Goal: Ask a question

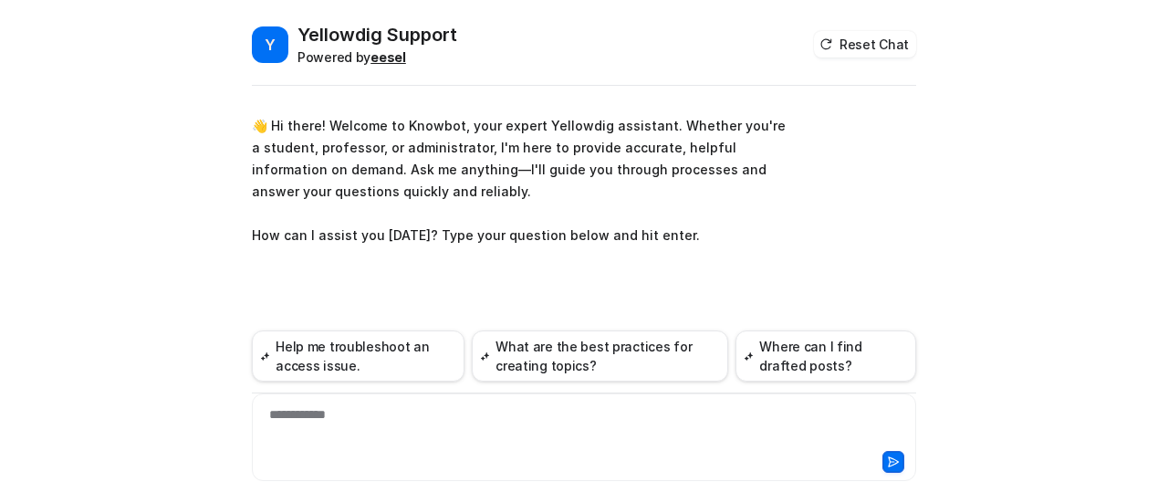
click at [380, 60] on b "eesel" at bounding box center [389, 57] width 36 height 16
click at [340, 417] on div at bounding box center [584, 426] width 656 height 42
